Goal: Information Seeking & Learning: Learn about a topic

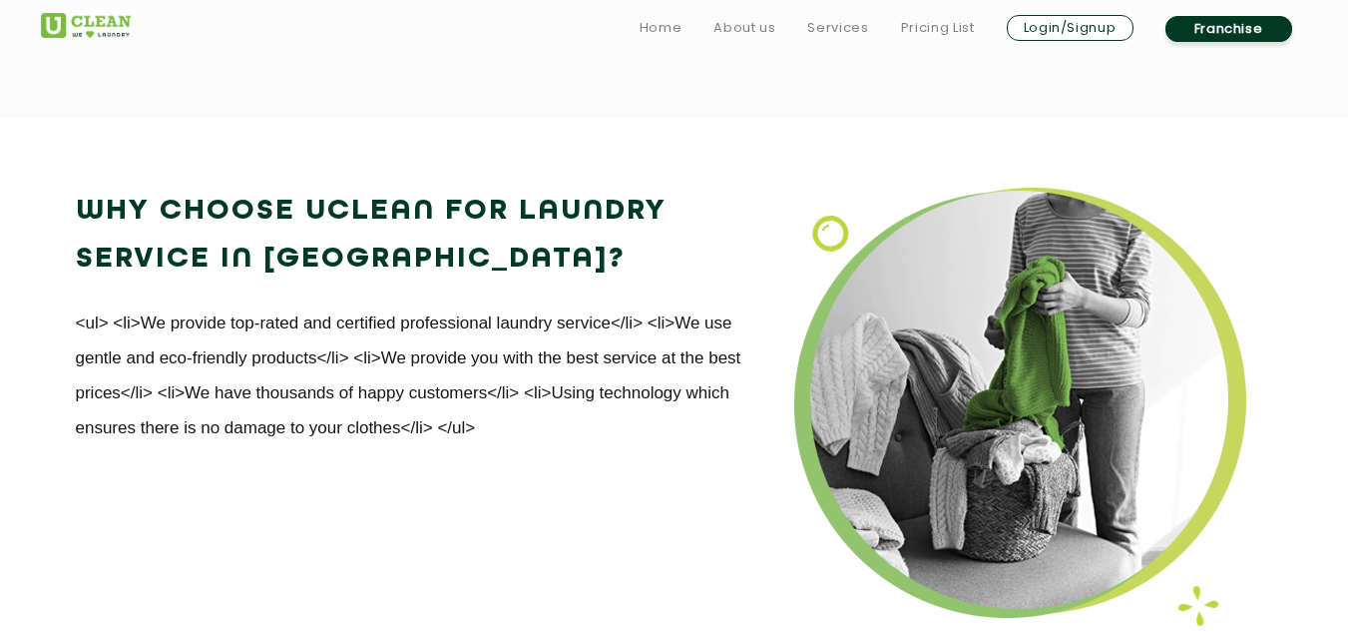
scroll to position [2288, 0]
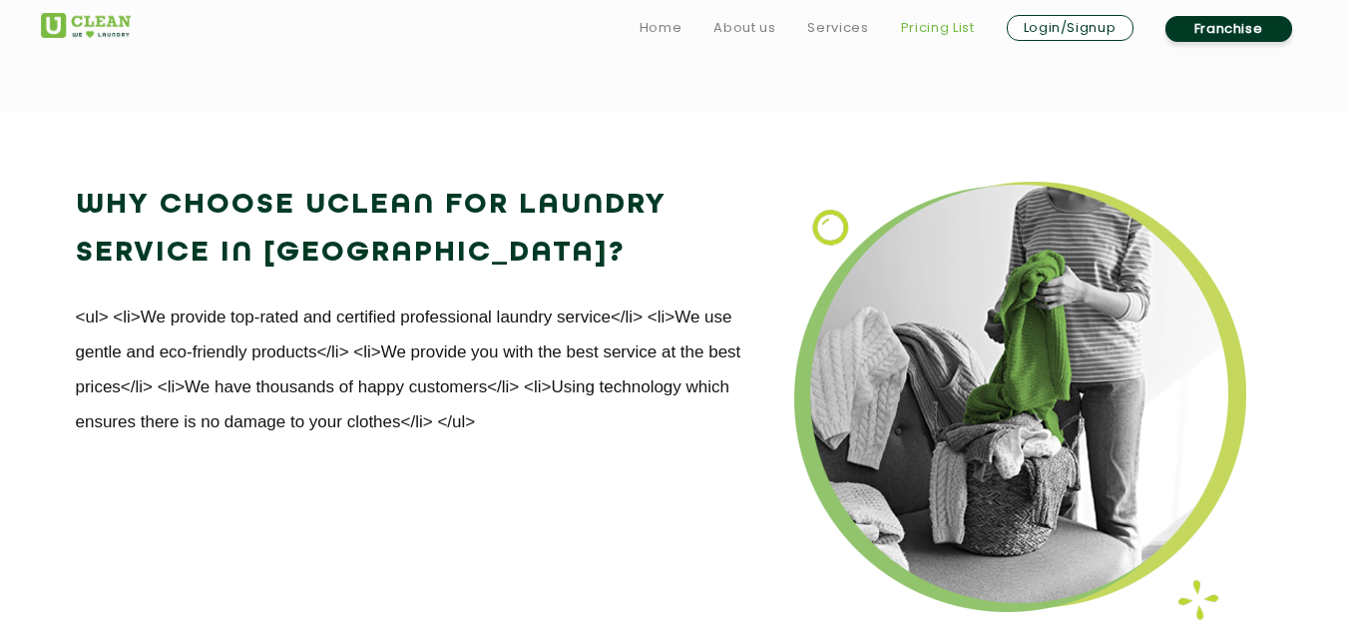
click at [954, 26] on link "Pricing List" at bounding box center [938, 28] width 74 height 24
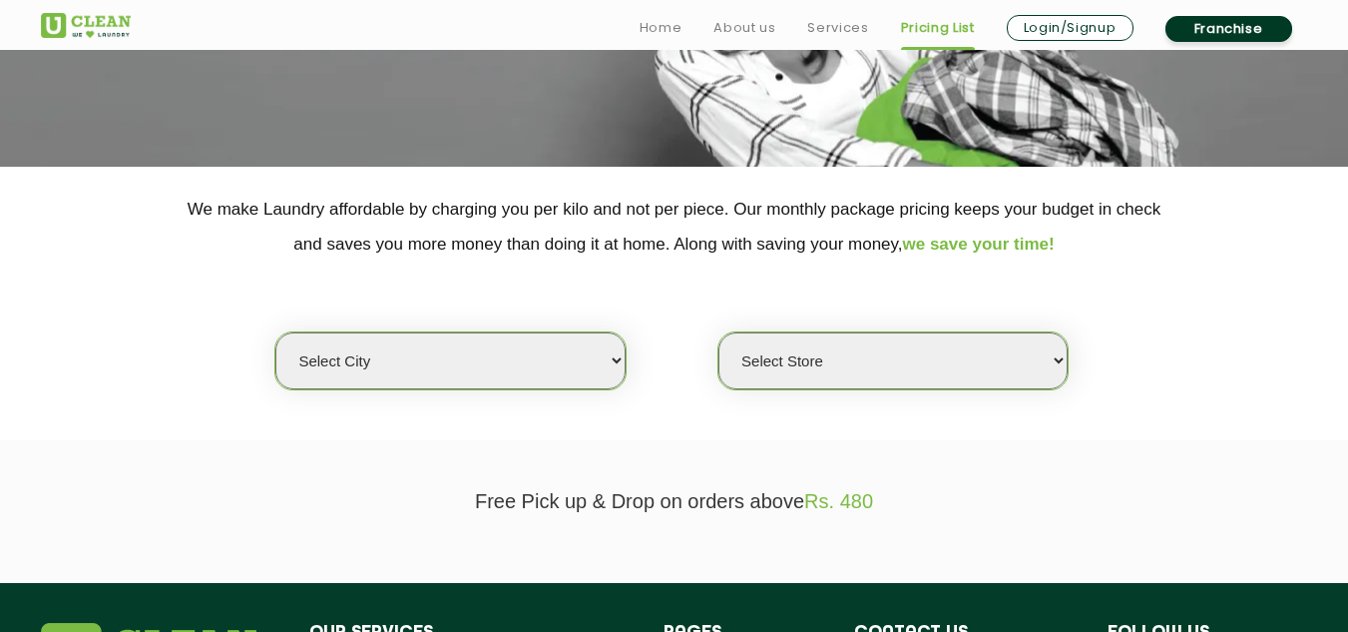
scroll to position [299, 0]
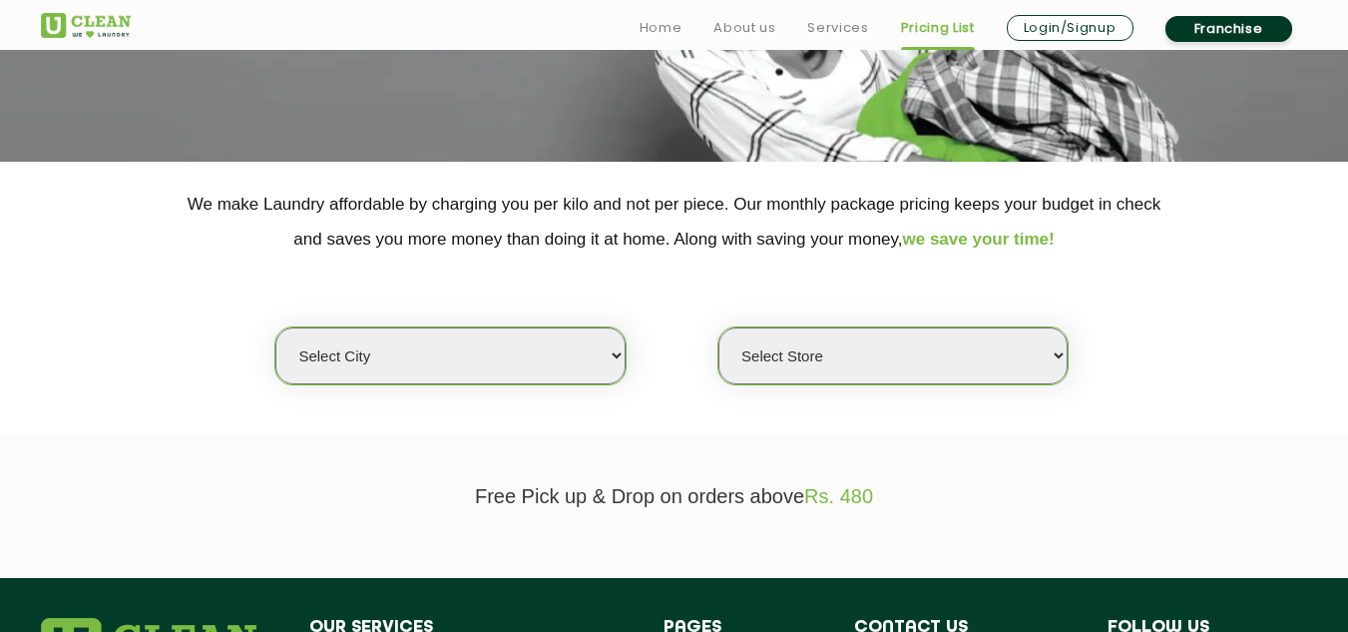
click at [616, 363] on select "Select city [GEOGRAPHIC_DATA] [GEOGRAPHIC_DATA] [GEOGRAPHIC_DATA] [GEOGRAPHIC_D…" at bounding box center [449, 355] width 349 height 57
select select "2"
click at [275, 327] on select "Select city [GEOGRAPHIC_DATA] [GEOGRAPHIC_DATA] [GEOGRAPHIC_DATA] [GEOGRAPHIC_D…" at bounding box center [449, 355] width 349 height 57
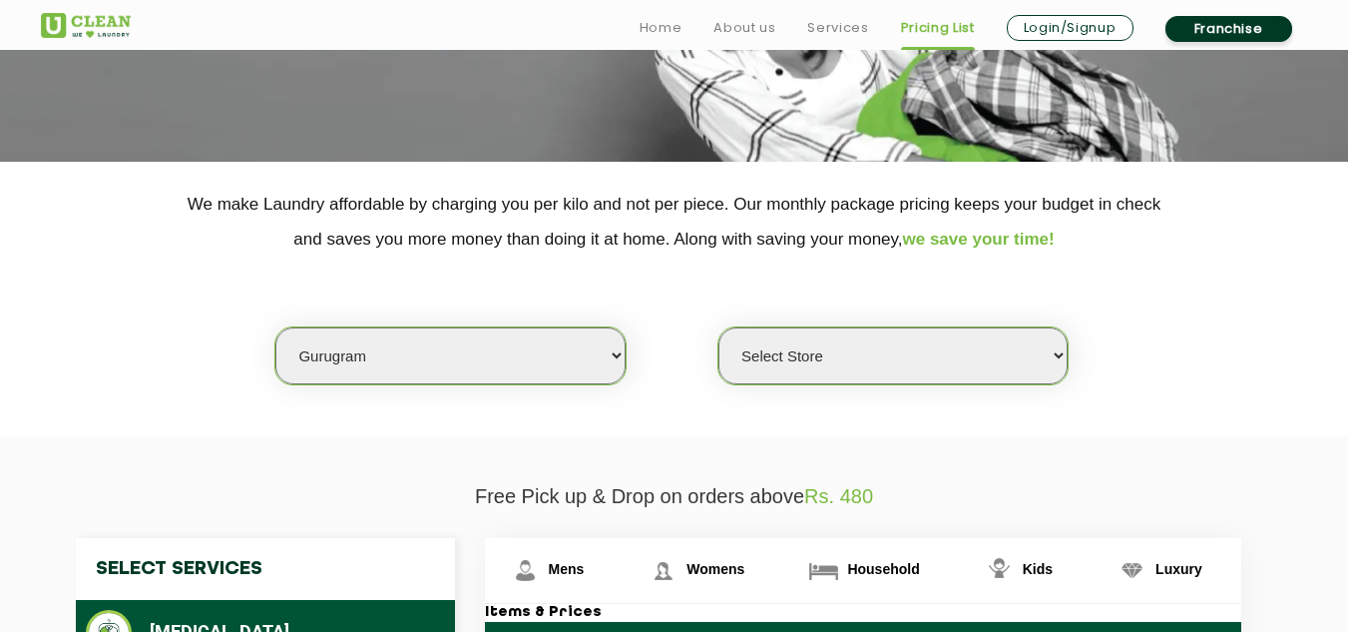
click at [828, 359] on select "Select Store [GEOGRAPHIC_DATA] Sector 66 [GEOGRAPHIC_DATA] Phase [GEOGRAPHIC_DA…" at bounding box center [892, 355] width 349 height 57
select select "177"
click at [718, 327] on select "Select Store [GEOGRAPHIC_DATA] Sector 66 [GEOGRAPHIC_DATA] Phase [GEOGRAPHIC_DA…" at bounding box center [892, 355] width 349 height 57
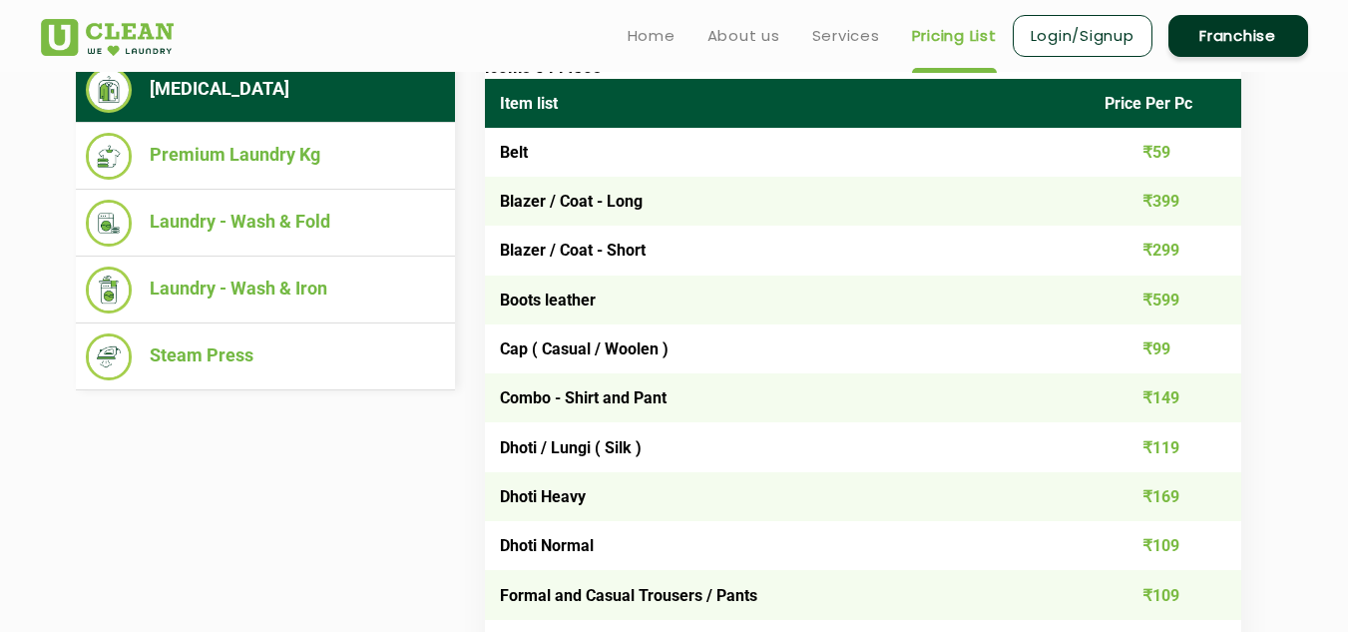
scroll to position [825, 0]
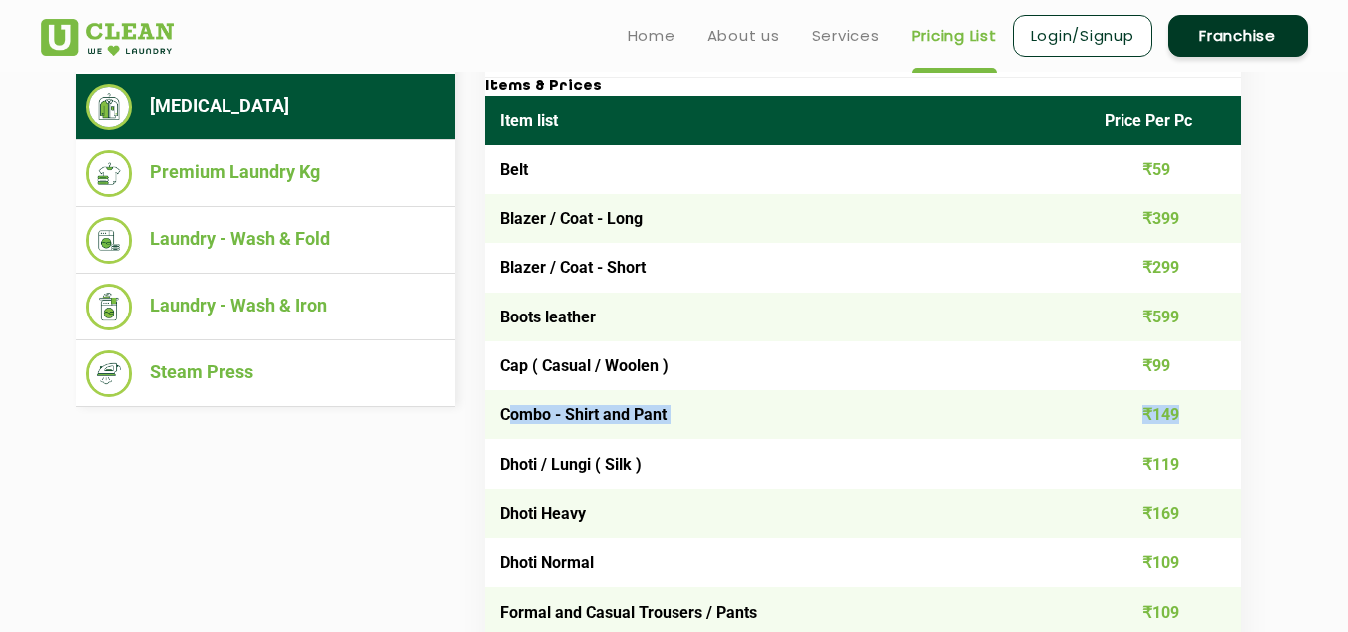
drag, startPoint x: 505, startPoint y: 414, endPoint x: 1236, endPoint y: 432, distance: 731.6
click at [1236, 432] on tr "Combo - Shirt and Pant ₹149" at bounding box center [863, 414] width 756 height 49
click at [577, 435] on td "Combo - Shirt and Pant" at bounding box center [788, 414] width 606 height 49
drag, startPoint x: 499, startPoint y: 417, endPoint x: 1155, endPoint y: 421, distance: 656.5
click at [1155, 421] on tr "Combo - Shirt and Pant ₹149" at bounding box center [863, 414] width 756 height 49
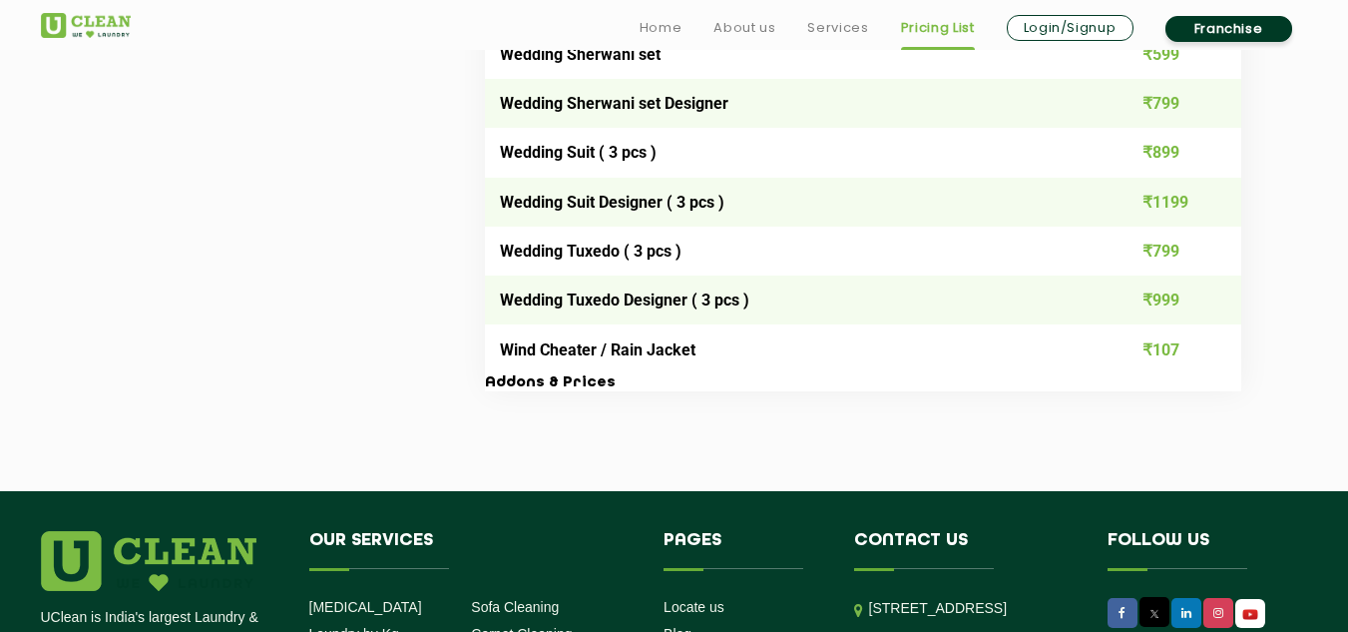
scroll to position [4091, 0]
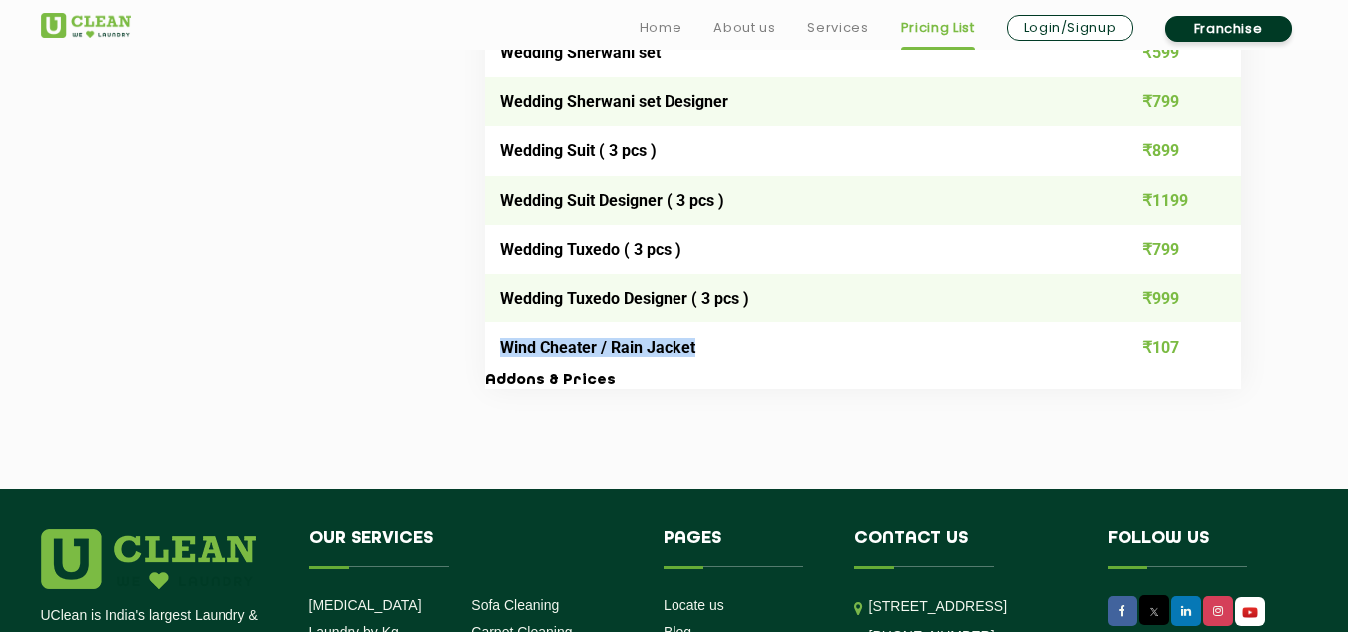
drag, startPoint x: 504, startPoint y: 347, endPoint x: 745, endPoint y: 351, distance: 241.5
click at [745, 351] on td "Wind Cheater / Rain Jacket" at bounding box center [788, 346] width 606 height 49
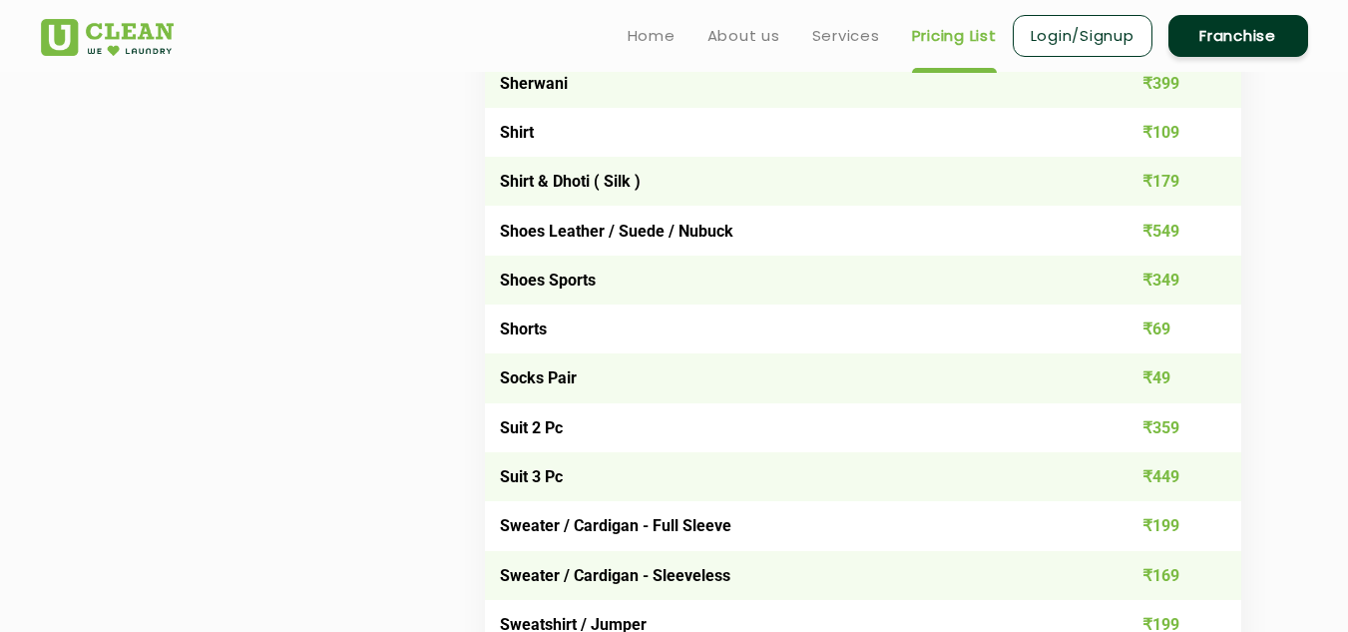
scroll to position [2894, 0]
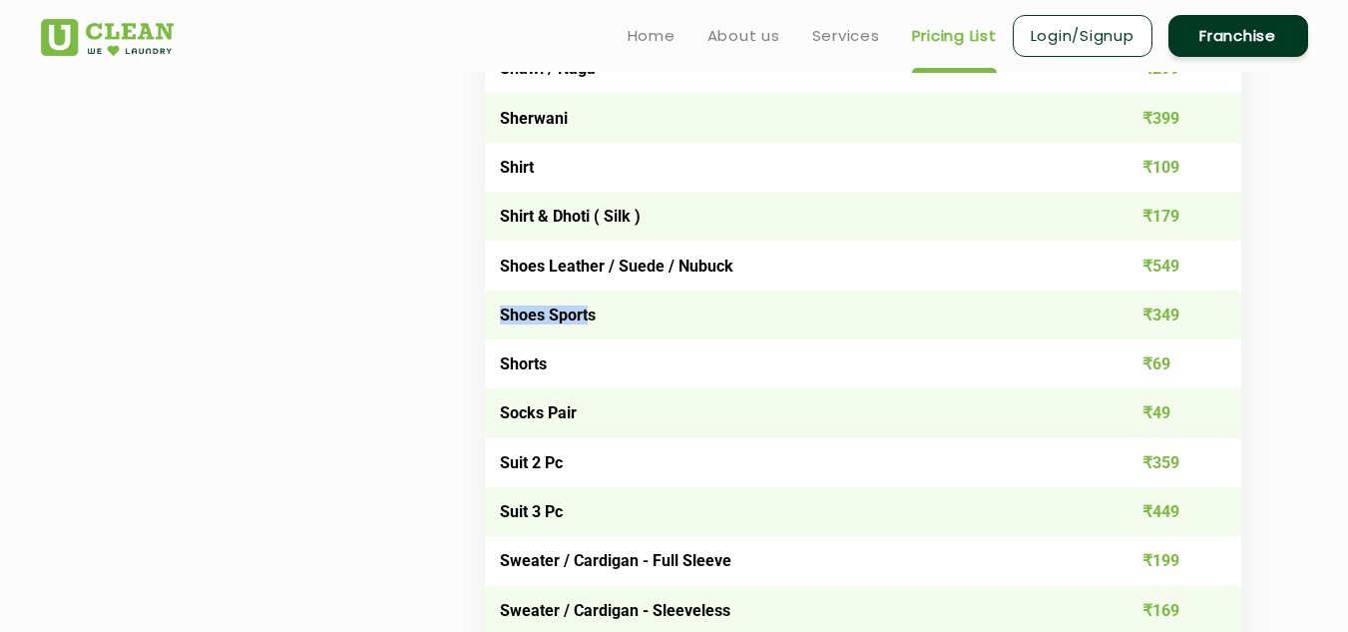
drag, startPoint x: 502, startPoint y: 314, endPoint x: 586, endPoint y: 317, distance: 83.9
click at [586, 317] on td "Shoes Sports" at bounding box center [788, 314] width 606 height 49
drag, startPoint x: 511, startPoint y: 165, endPoint x: 1209, endPoint y: 169, distance: 698.5
click at [1209, 169] on tr "Shirt ₹109" at bounding box center [863, 167] width 756 height 49
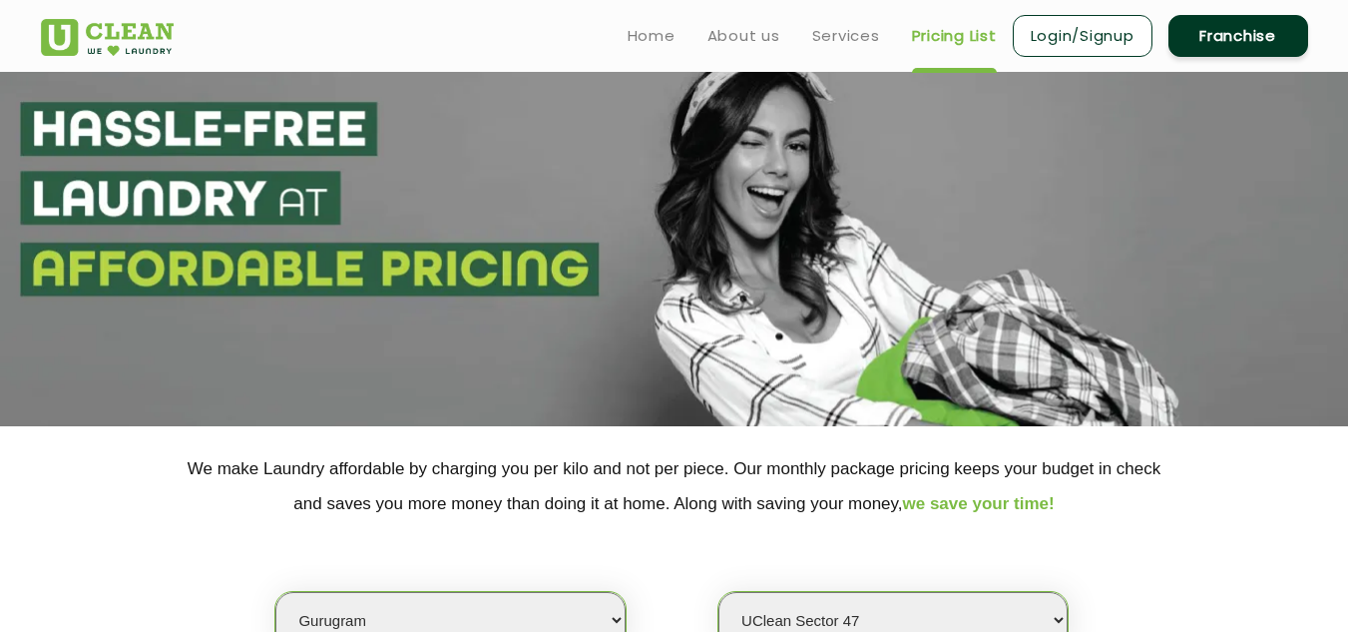
scroll to position [0, 0]
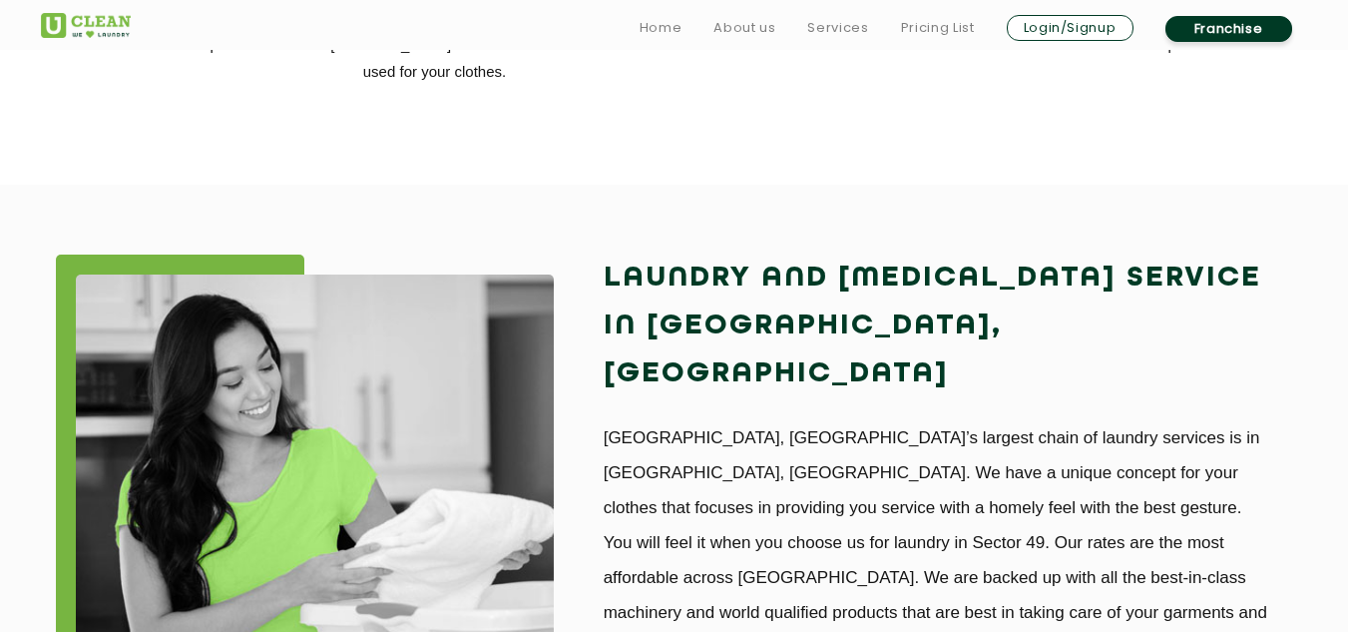
scroll to position [1589, 0]
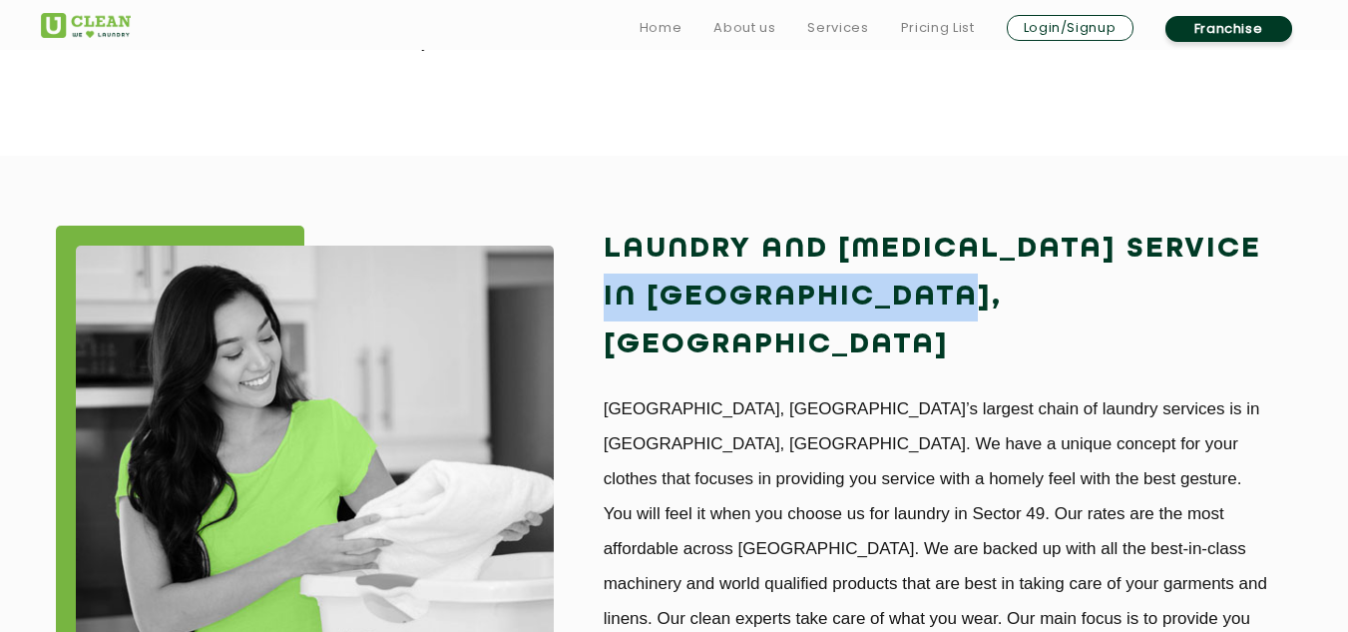
drag, startPoint x: 615, startPoint y: 293, endPoint x: 1047, endPoint y: 296, distance: 432.0
click at [1047, 296] on h2 "Laundry and [MEDICAL_DATA] service in [GEOGRAPHIC_DATA], [GEOGRAPHIC_DATA]" at bounding box center [939, 297] width 670 height 144
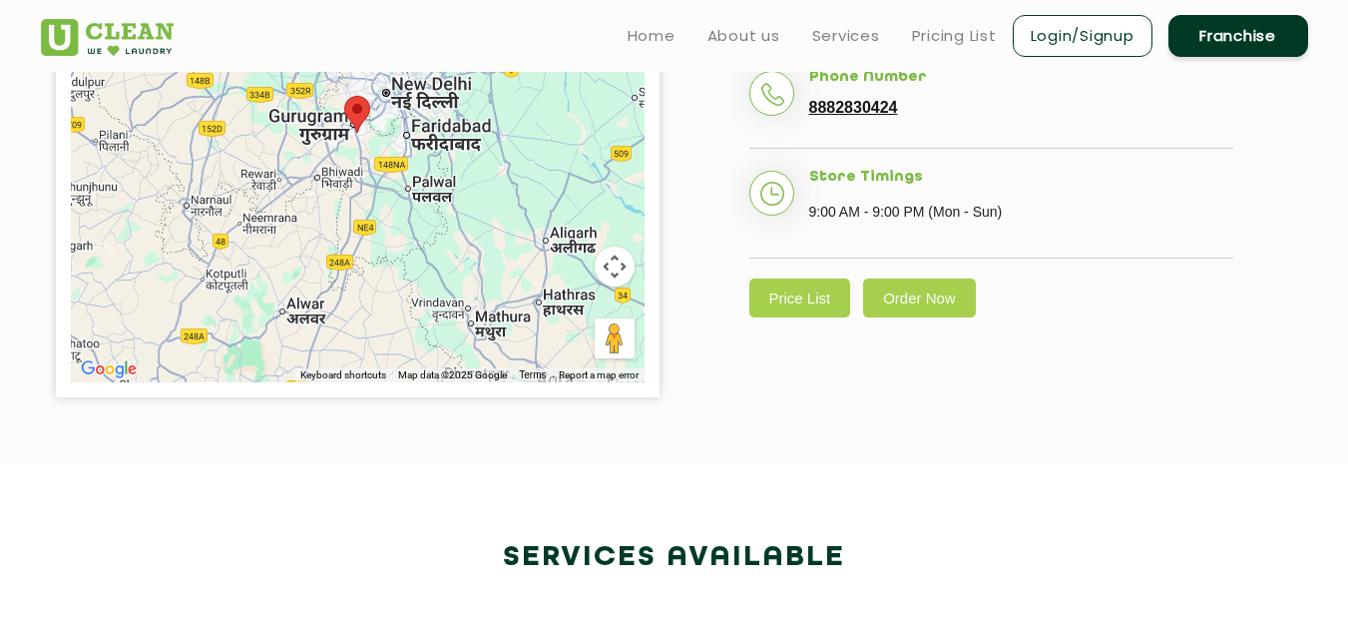
scroll to position [392, 0]
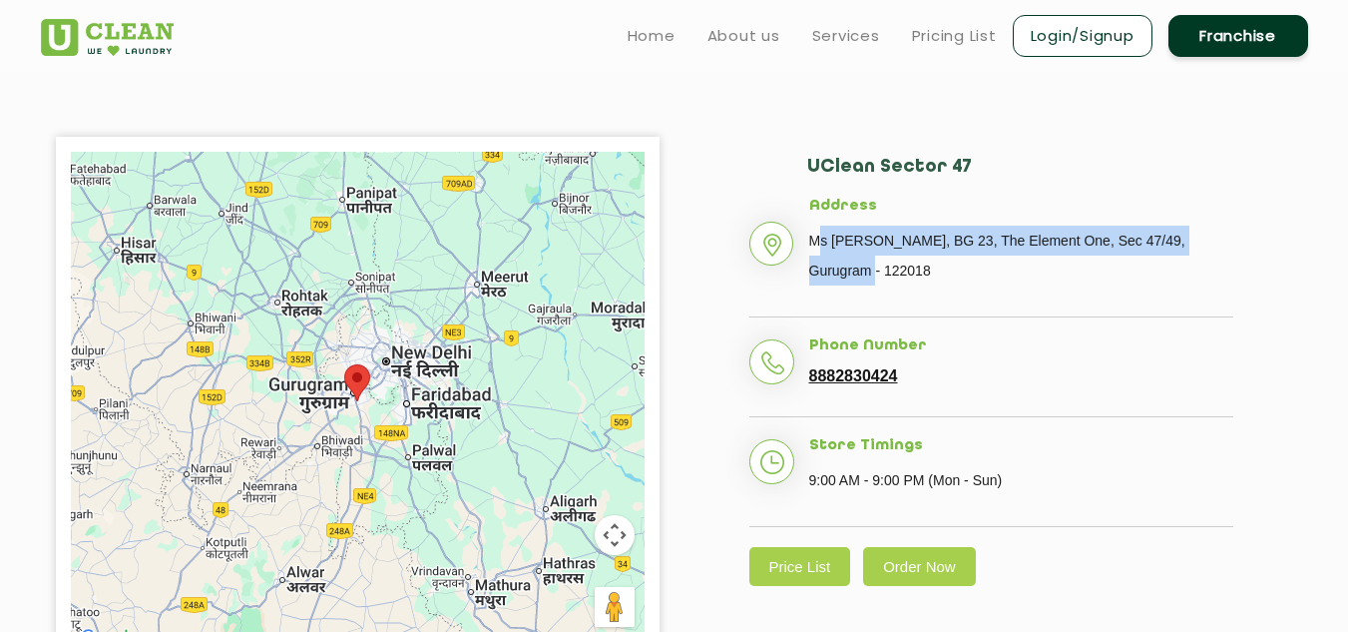
drag, startPoint x: 818, startPoint y: 239, endPoint x: 923, endPoint y: 260, distance: 106.8
click at [923, 260] on p "Ms [PERSON_NAME], BG 23, The Element One, Sec 47/49, Gurugram - 122018" at bounding box center [1021, 255] width 424 height 60
click at [905, 276] on p "Ms [PERSON_NAME], BG 23, The Element One, Sec 47/49, Gurugram - 122018" at bounding box center [1021, 255] width 424 height 60
